Goal: Task Accomplishment & Management: Complete application form

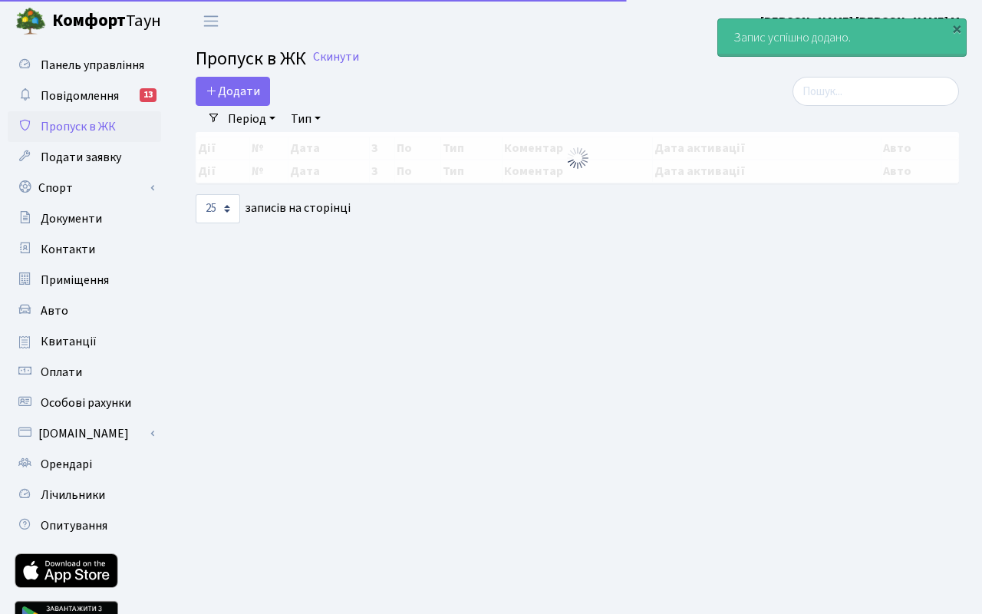
select select "25"
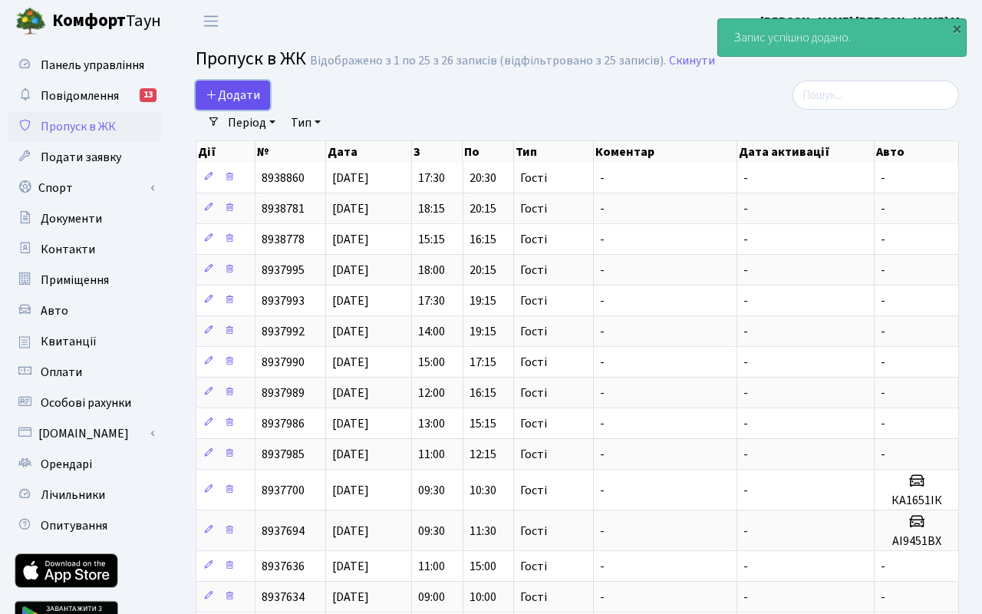
click at [242, 91] on span "Додати" at bounding box center [233, 95] width 54 height 17
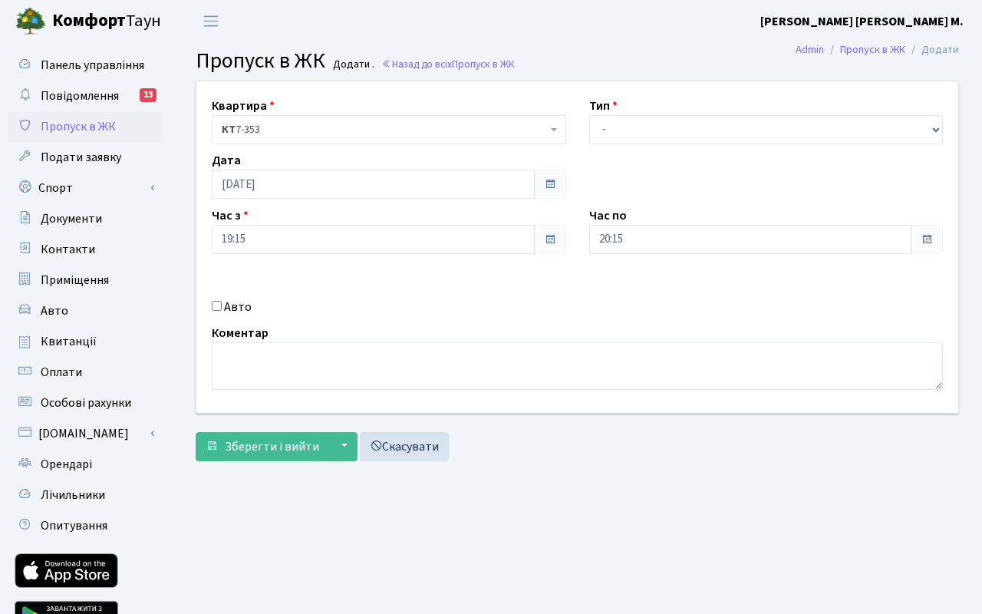
click at [216, 307] on input "Авто" at bounding box center [217, 306] width 10 height 10
checkbox input "true"
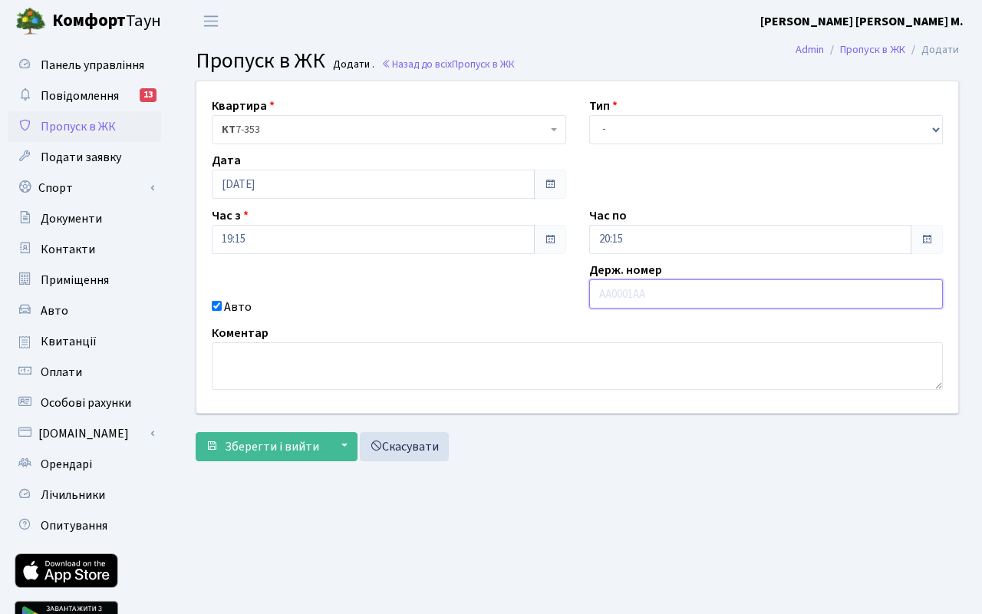
paste input "КА3139ІВ"
type input "КА3139ІВ"
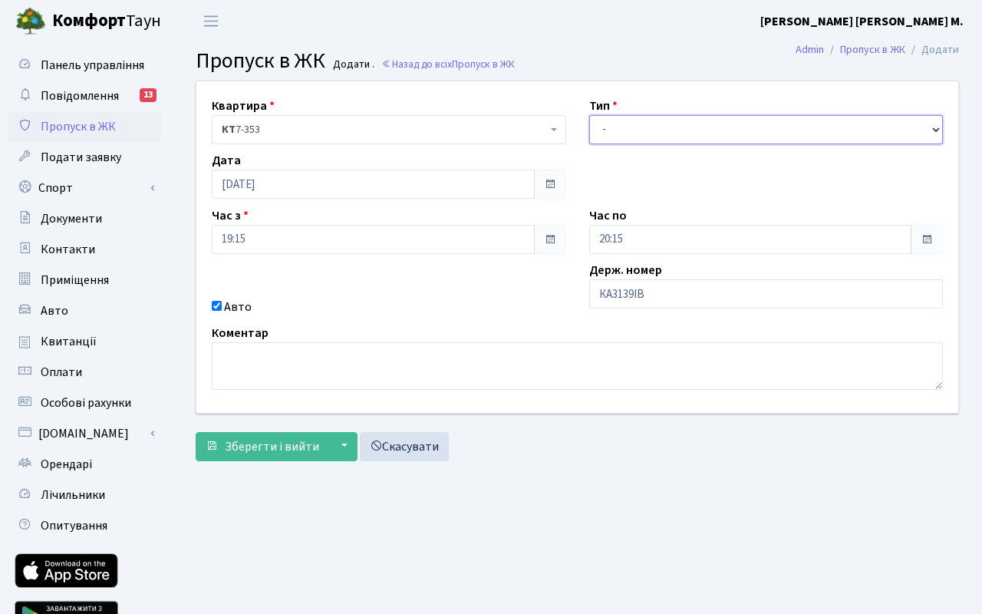
click at [618, 129] on select "- Доставка Таксі Гості Сервіс" at bounding box center [766, 129] width 354 height 29
select select "3"
click at [589, 115] on select "- Доставка Таксі Гості Сервіс" at bounding box center [766, 129] width 354 height 29
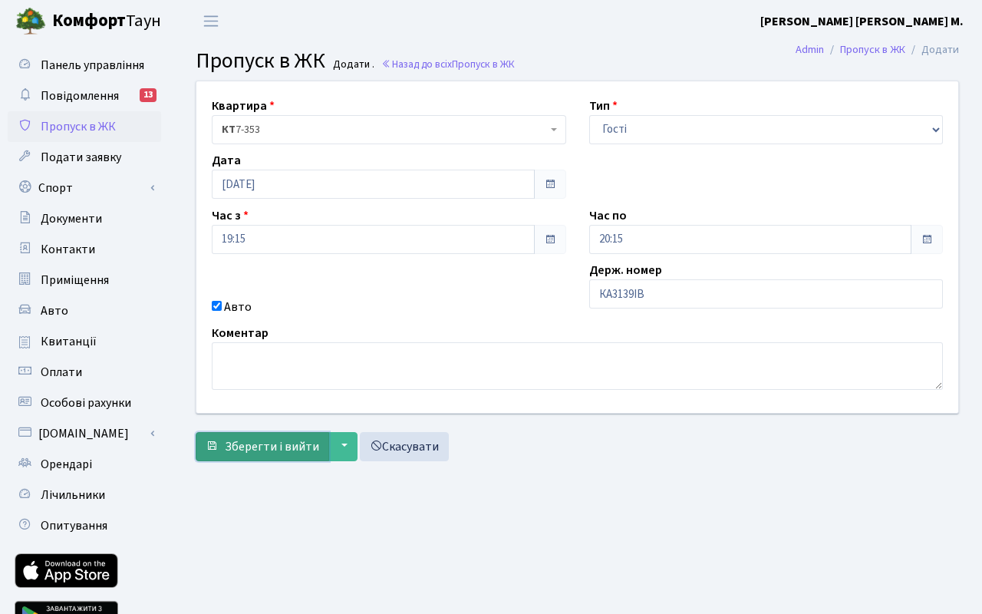
click at [276, 445] on span "Зберегти і вийти" at bounding box center [272, 446] width 94 height 17
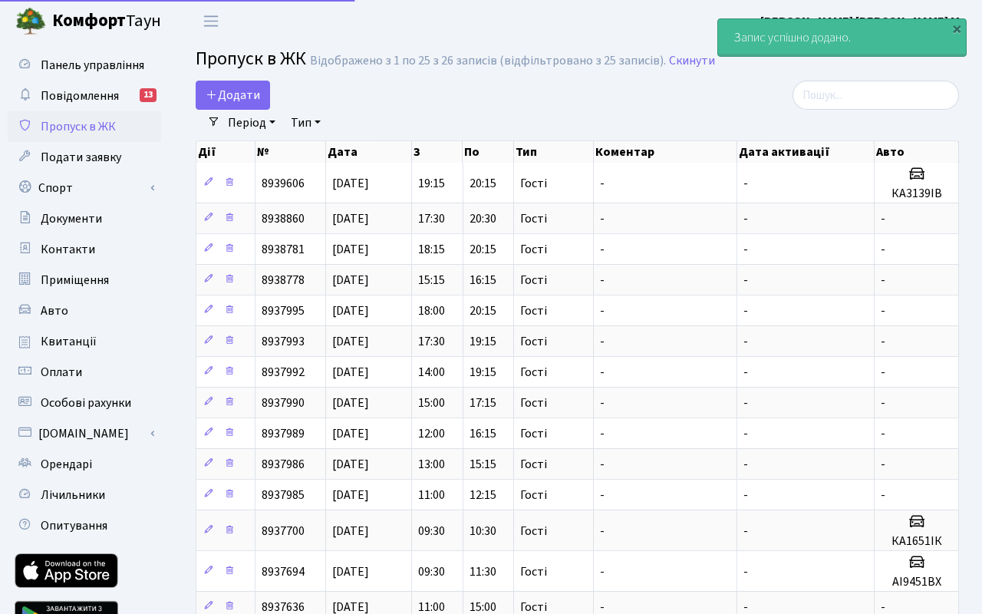
select select "25"
